Goal: Navigation & Orientation: Find specific page/section

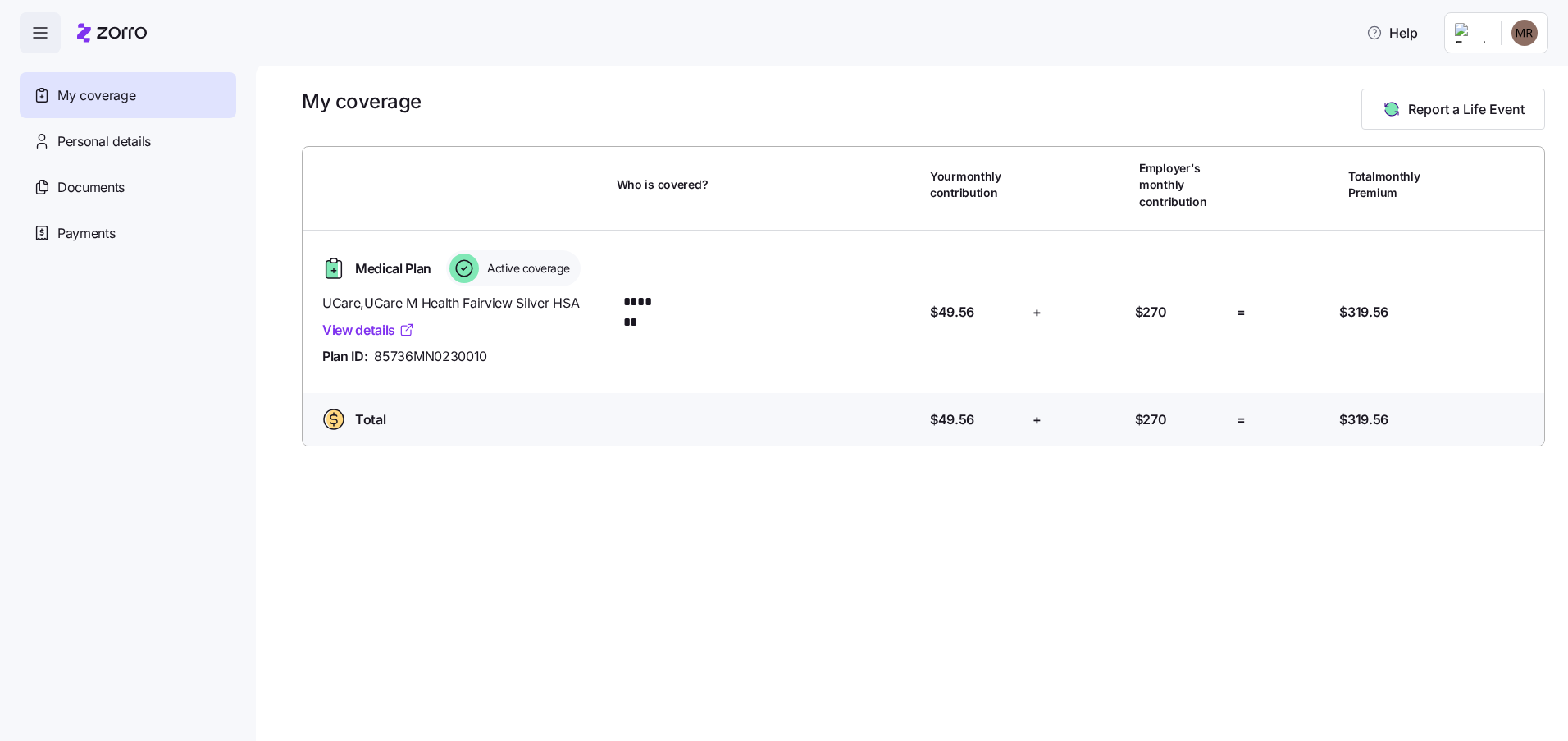
click at [376, 331] on link "View details" at bounding box center [368, 330] width 92 height 20
click at [37, 37] on icon "button" at bounding box center [40, 33] width 20 height 20
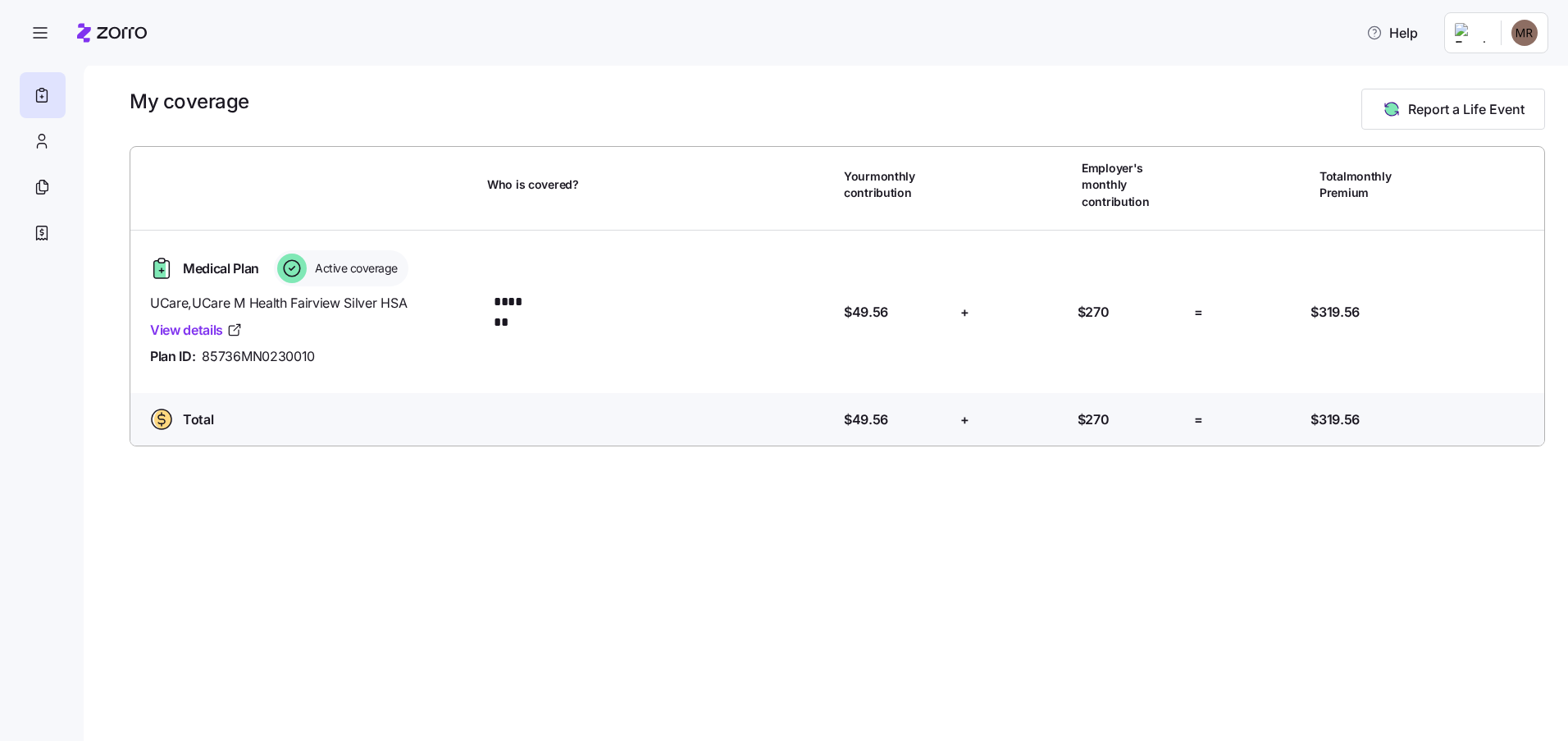
click at [1343, 181] on span "Total monthly Premium" at bounding box center [1373, 185] width 106 height 34
click at [1528, 34] on html "Help My coverage Report a Life Event Who is covered? Your monthly contribution …" at bounding box center [784, 365] width 1568 height 731
click at [1472, 37] on html "Help My coverage Report a Life Event Who is covered? Your monthly contribution …" at bounding box center [784, 365] width 1568 height 731
click at [1527, 33] on html "Help My coverage Report a Life Event Who is covered? Your monthly contribution …" at bounding box center [784, 365] width 1568 height 731
click at [1511, 81] on div "My settings" at bounding box center [1491, 78] width 86 height 18
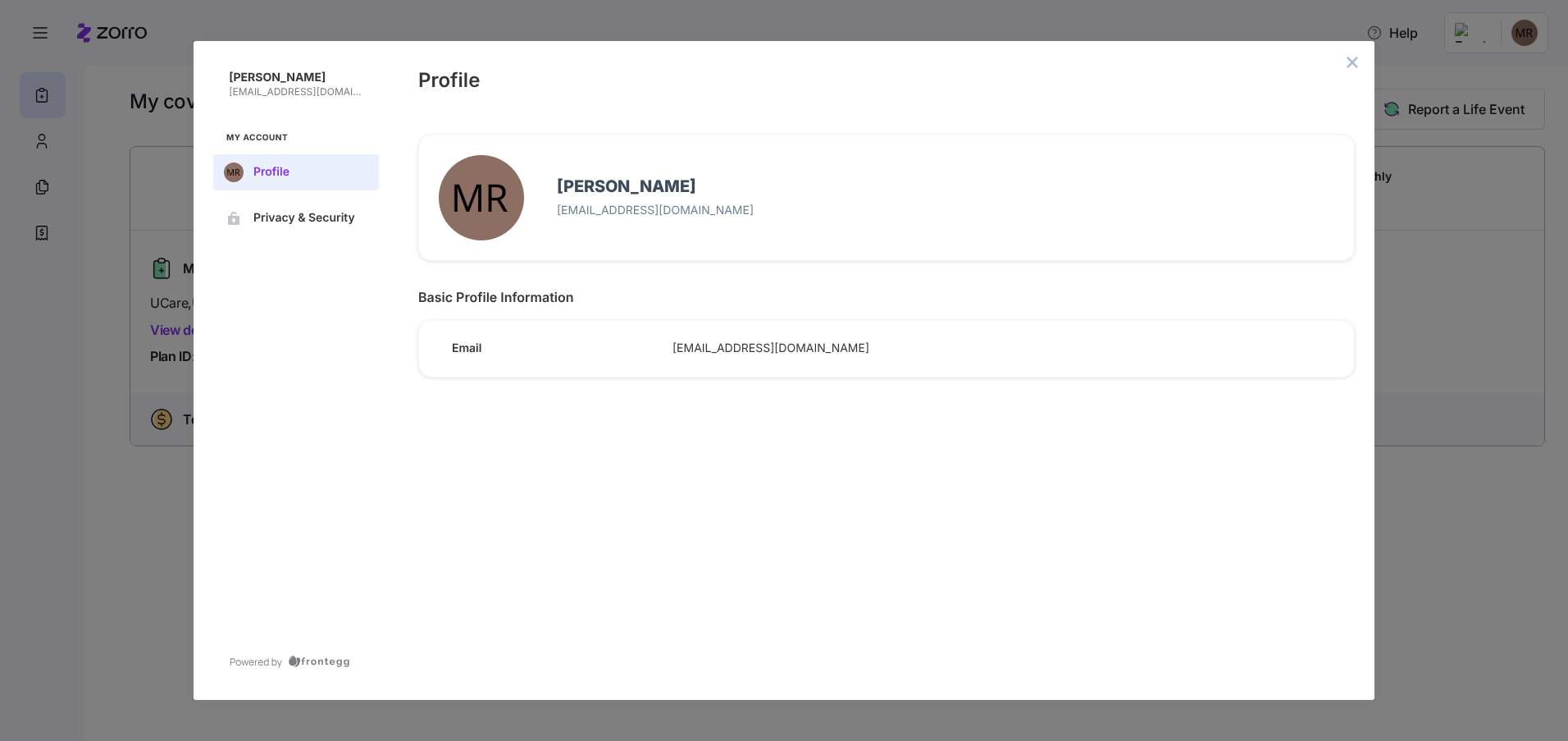
click at [1342, 63] on button "close admin-box" at bounding box center [1352, 62] width 23 height 23
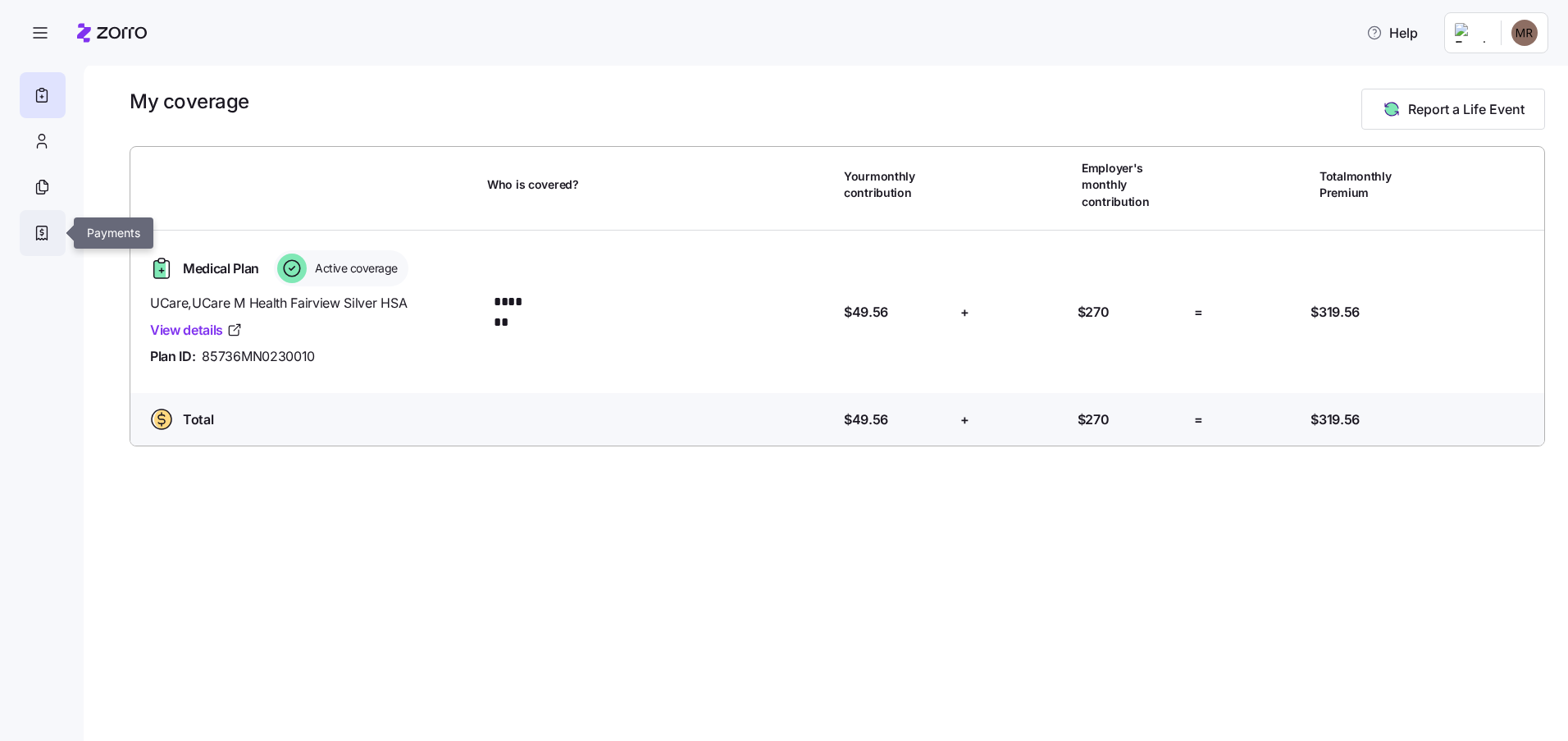
click at [28, 238] on div at bounding box center [43, 233] width 46 height 46
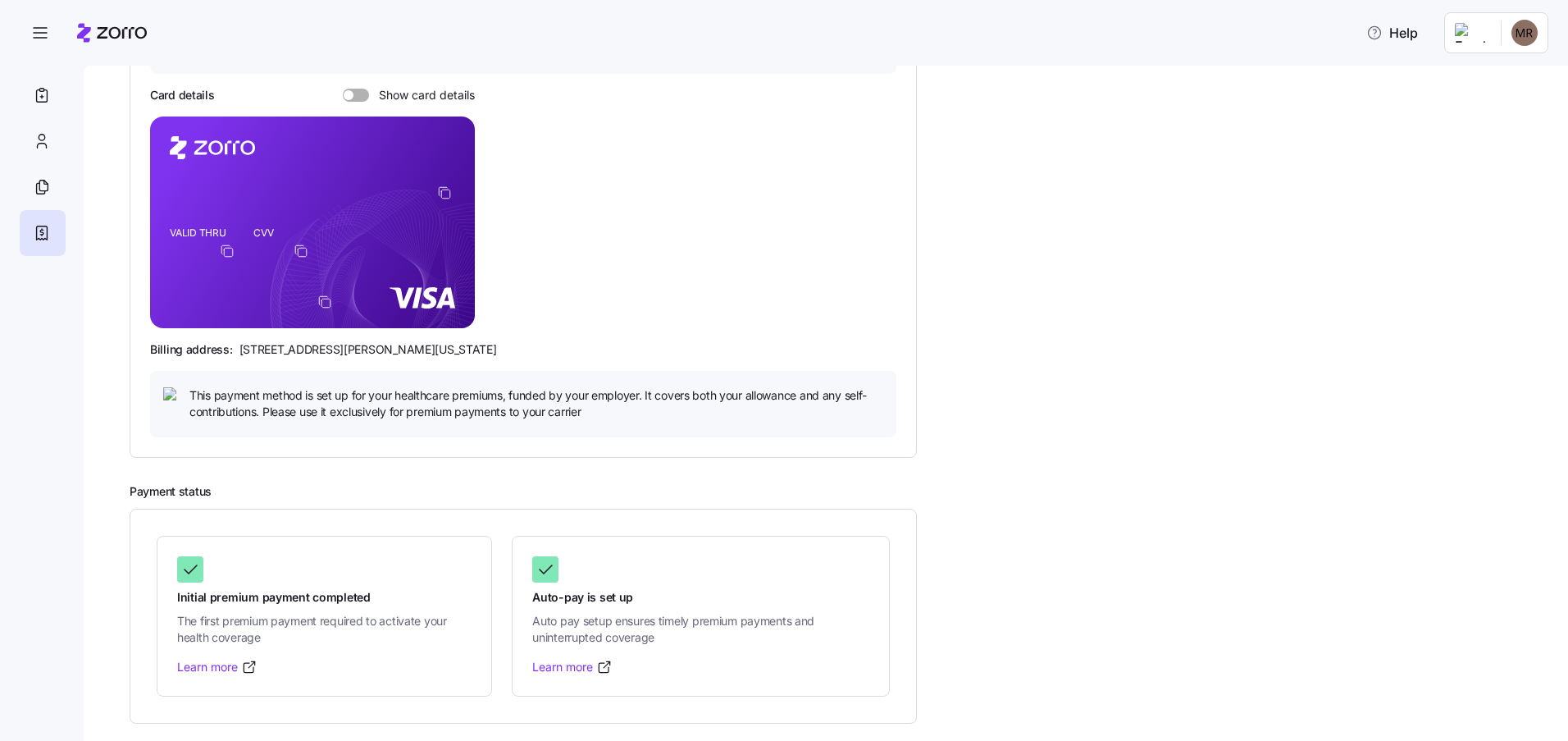
scroll to position [185, 0]
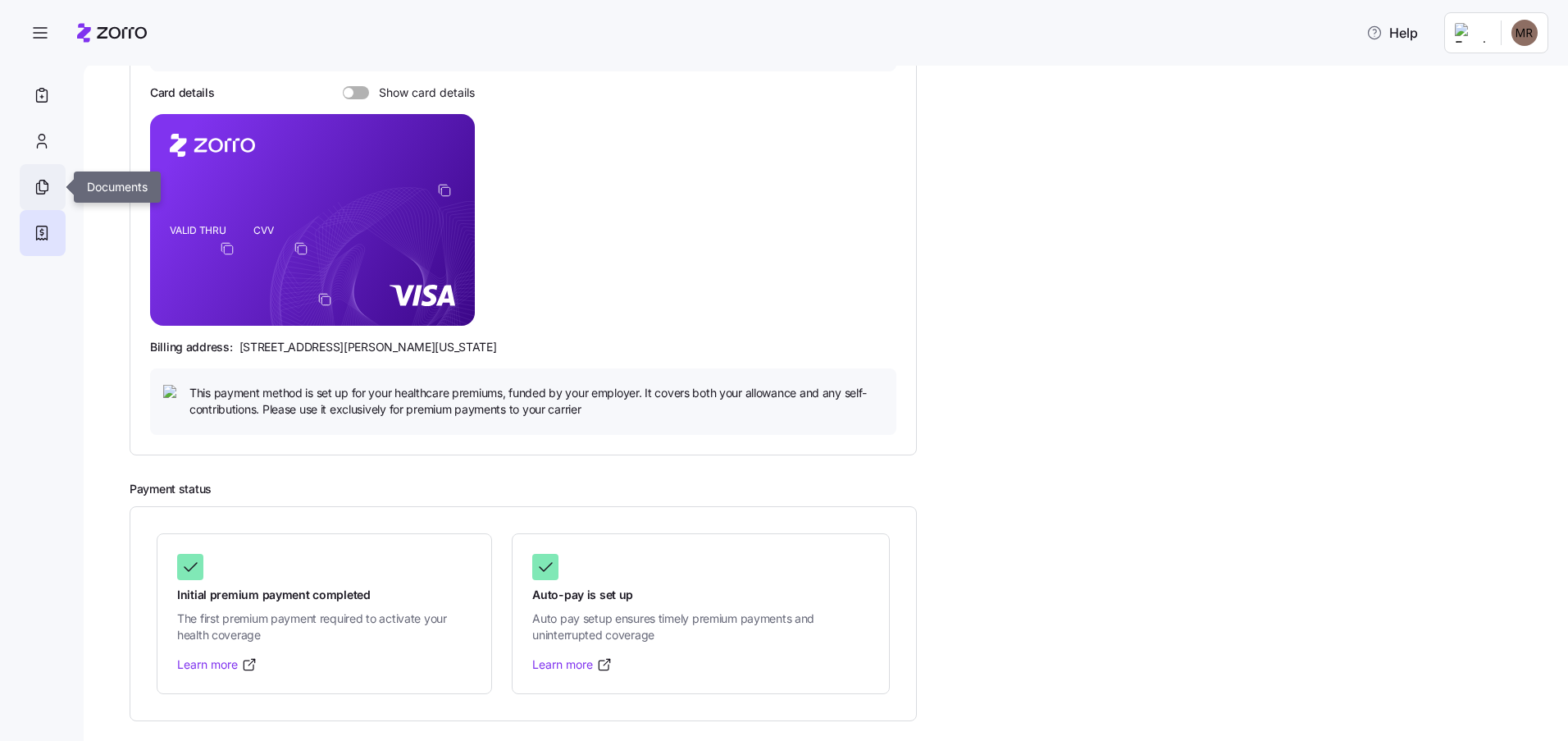
click at [45, 188] on icon at bounding box center [42, 187] width 18 height 20
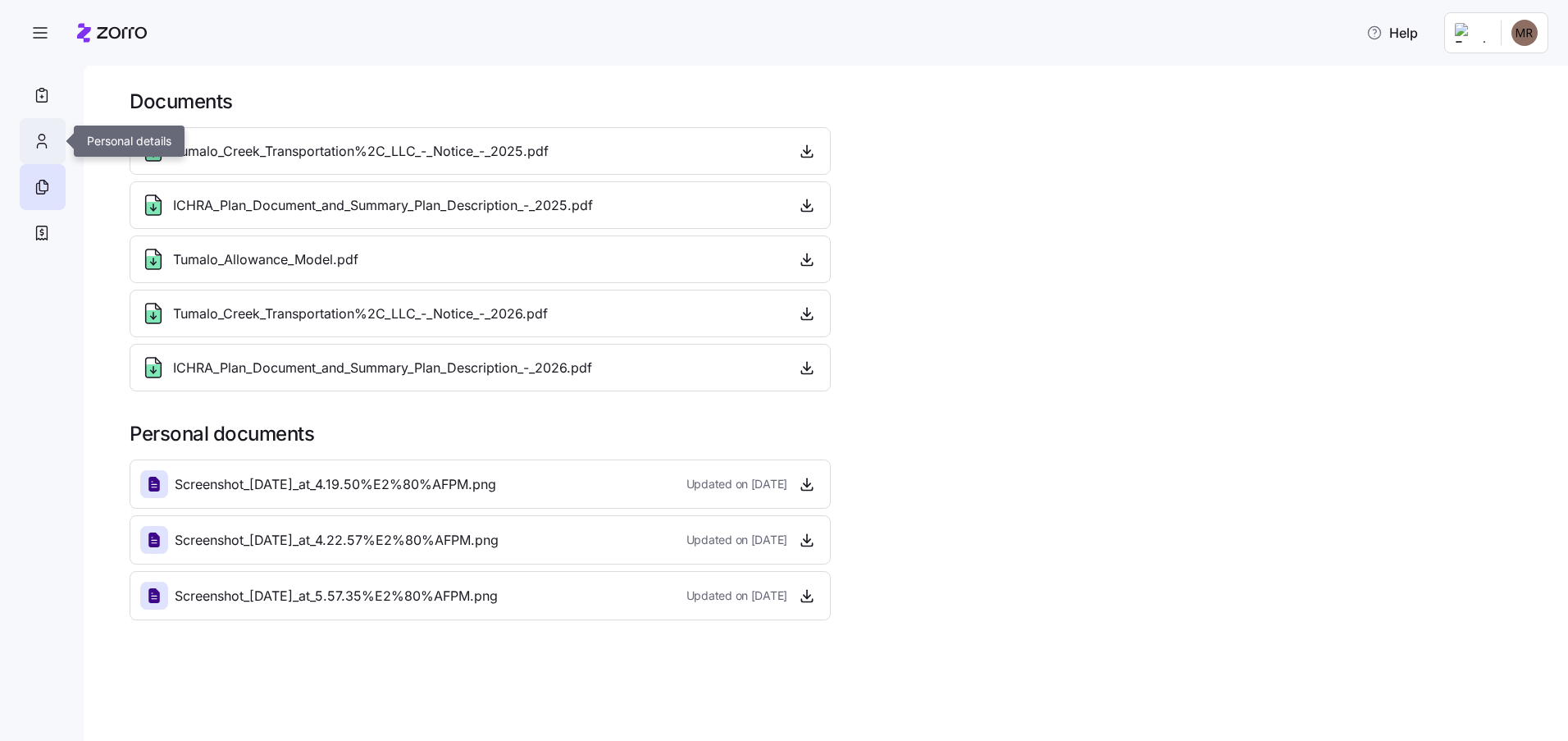
click at [38, 145] on icon at bounding box center [42, 142] width 18 height 20
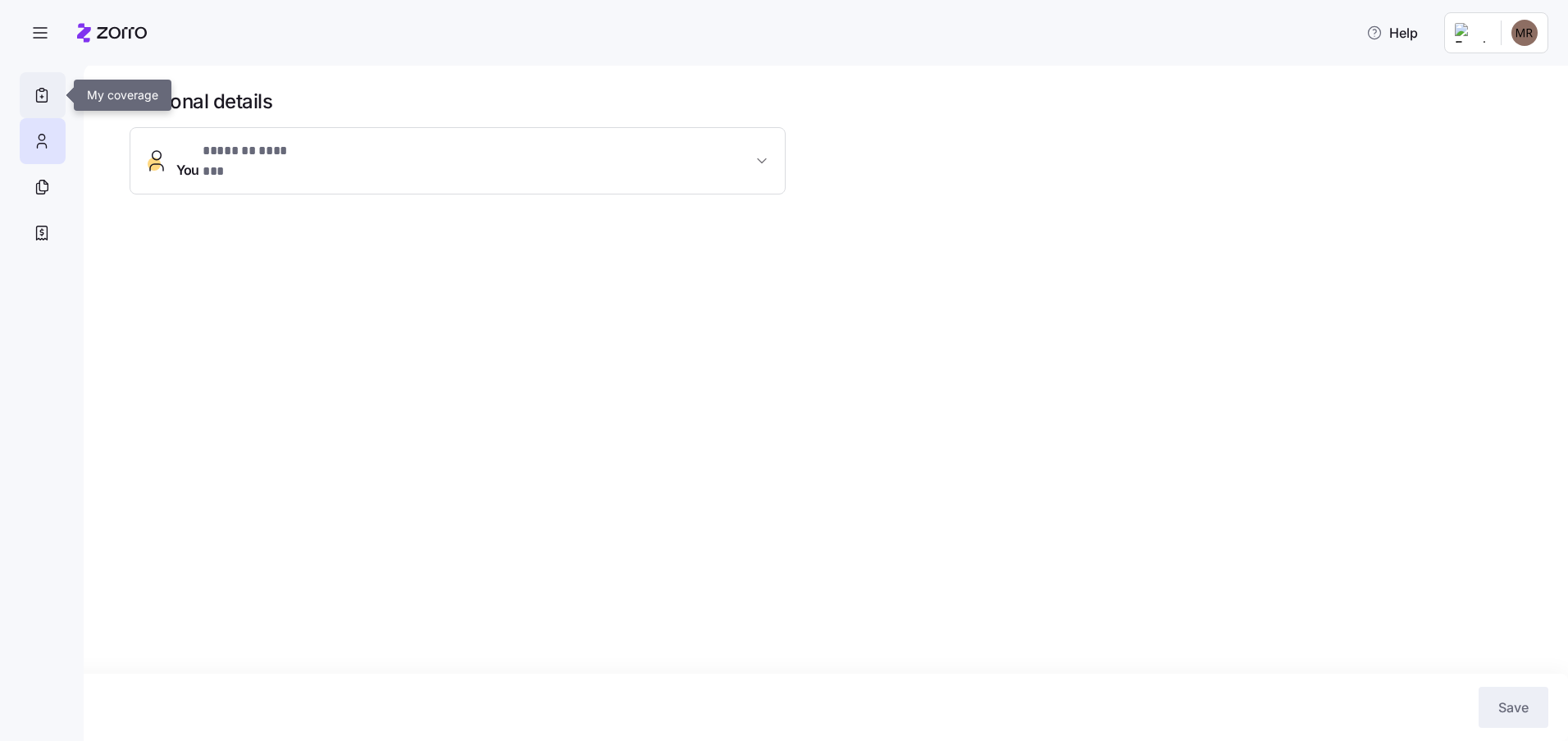
click at [44, 105] on div at bounding box center [43, 95] width 46 height 46
